Goal: Navigation & Orientation: Find specific page/section

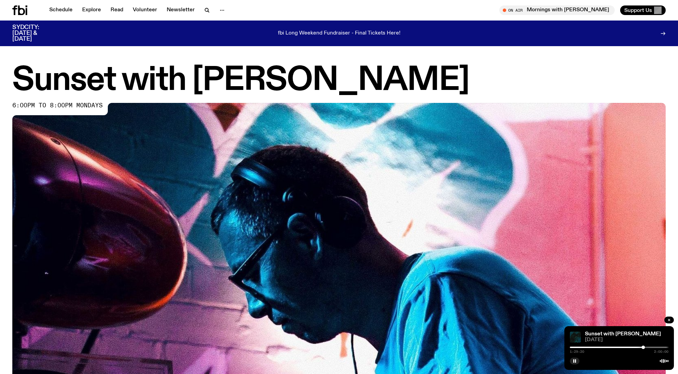
scroll to position [301, 0]
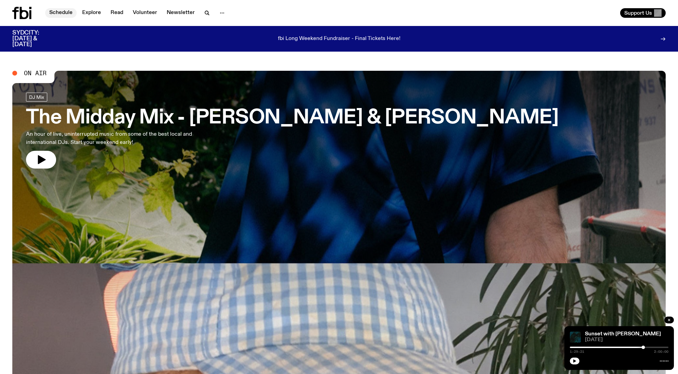
click at [54, 13] on link "Schedule" at bounding box center [60, 13] width 31 height 10
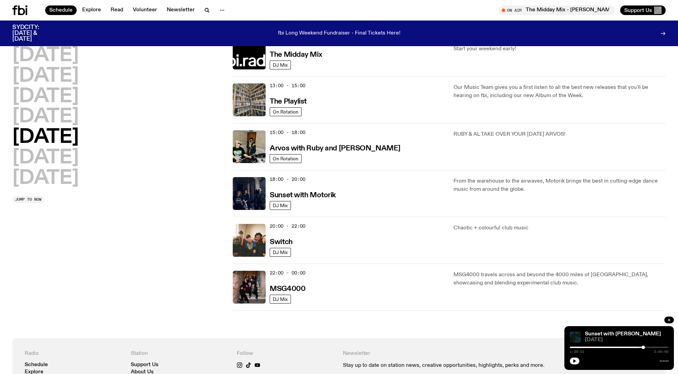
scroll to position [174, 0]
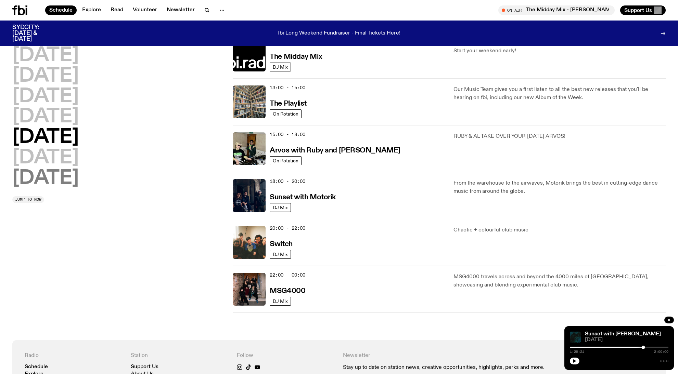
click at [70, 180] on h2 "Sunday" at bounding box center [45, 178] width 66 height 19
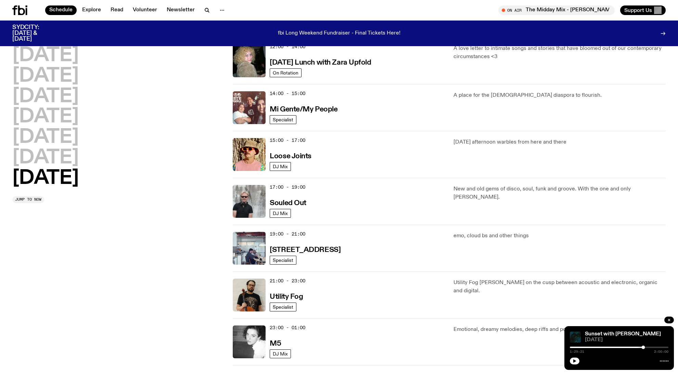
scroll to position [310, 0]
click at [275, 204] on h3 "Souled Out" at bounding box center [288, 202] width 37 height 7
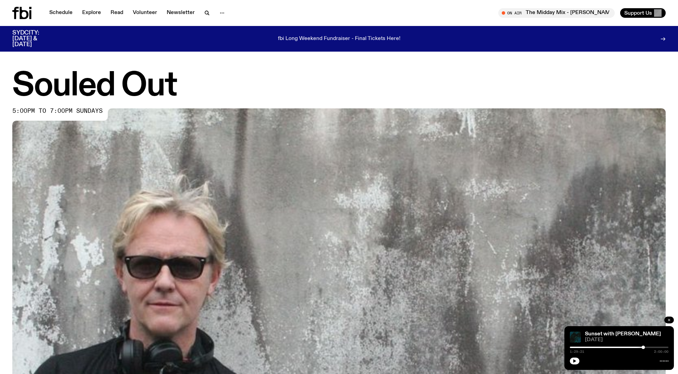
click at [669, 319] on icon "button" at bounding box center [669, 320] width 2 height 2
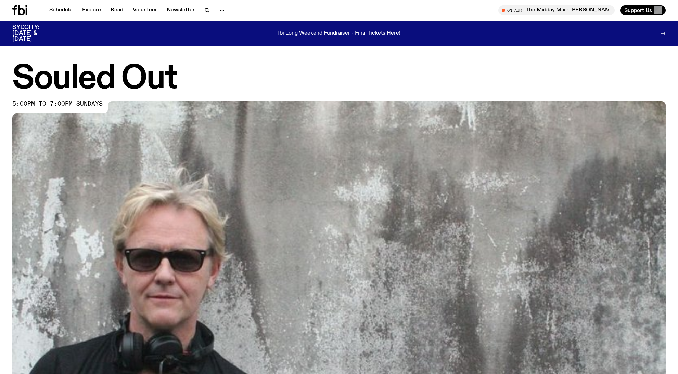
scroll to position [380, 0]
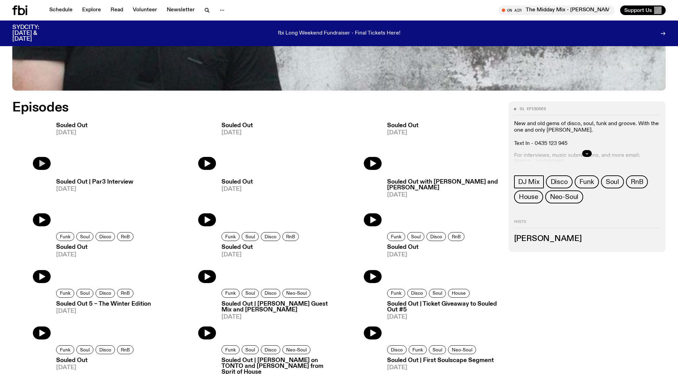
click at [45, 163] on icon "button" at bounding box center [42, 163] width 8 height 8
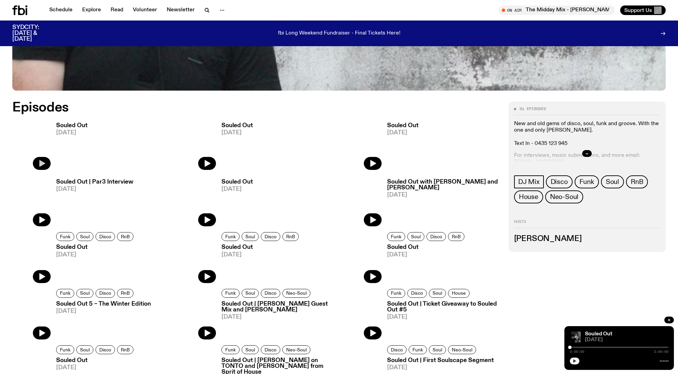
click at [577, 359] on button "button" at bounding box center [575, 361] width 10 height 7
drag, startPoint x: 574, startPoint y: 361, endPoint x: 548, endPoint y: 339, distance: 34.2
click at [574, 361] on rect "button" at bounding box center [573, 360] width 1 height 3
